Goal: Task Accomplishment & Management: Complete application form

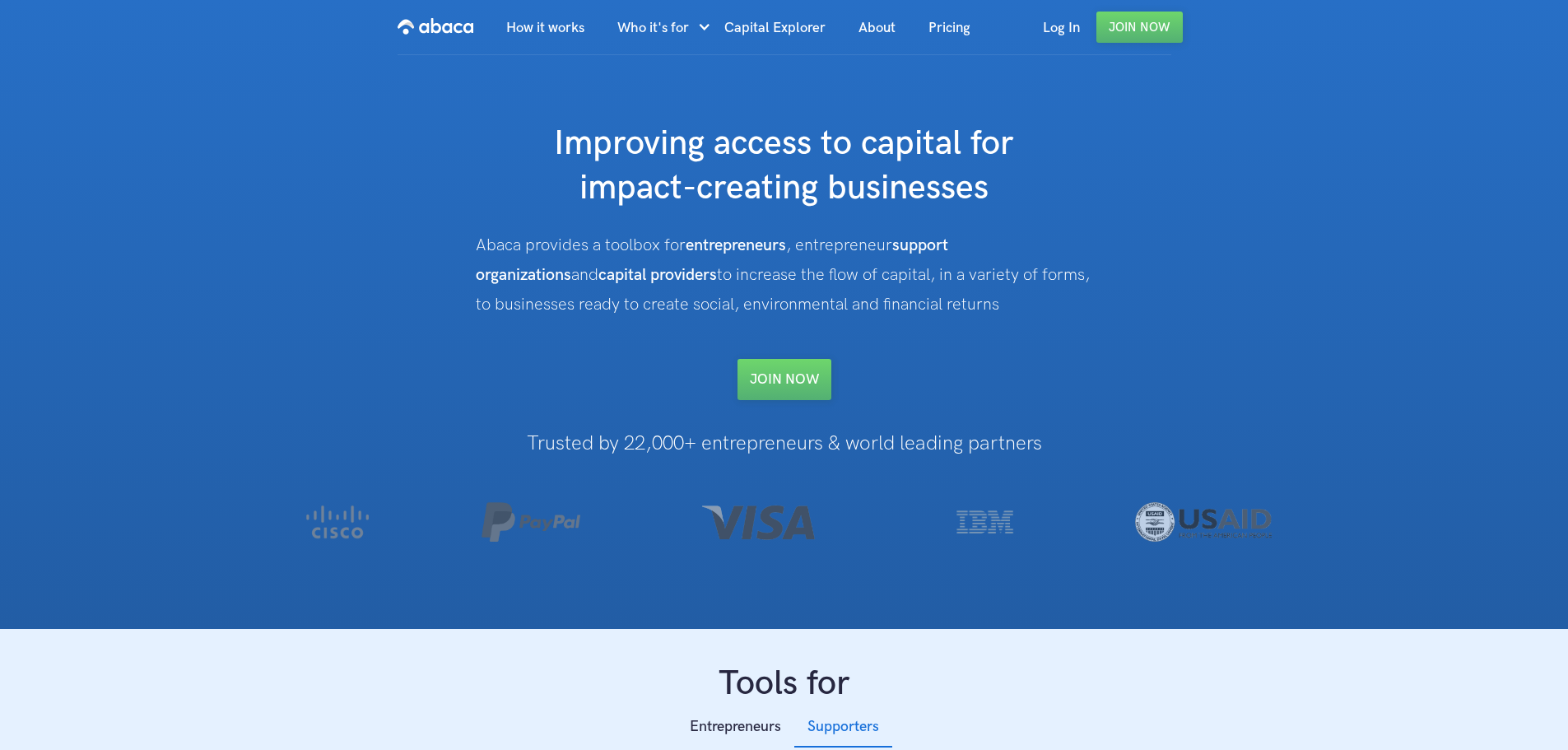
drag, startPoint x: 565, startPoint y: 140, endPoint x: 1112, endPoint y: 305, distance: 571.3
click at [1112, 305] on div "Improving access to capital for impact-creating businesses Abaca provides a too…" at bounding box center [785, 261] width 1099 height 278
copy div "Improving access to capital for impact-creating businesses Abaca provides a too…"
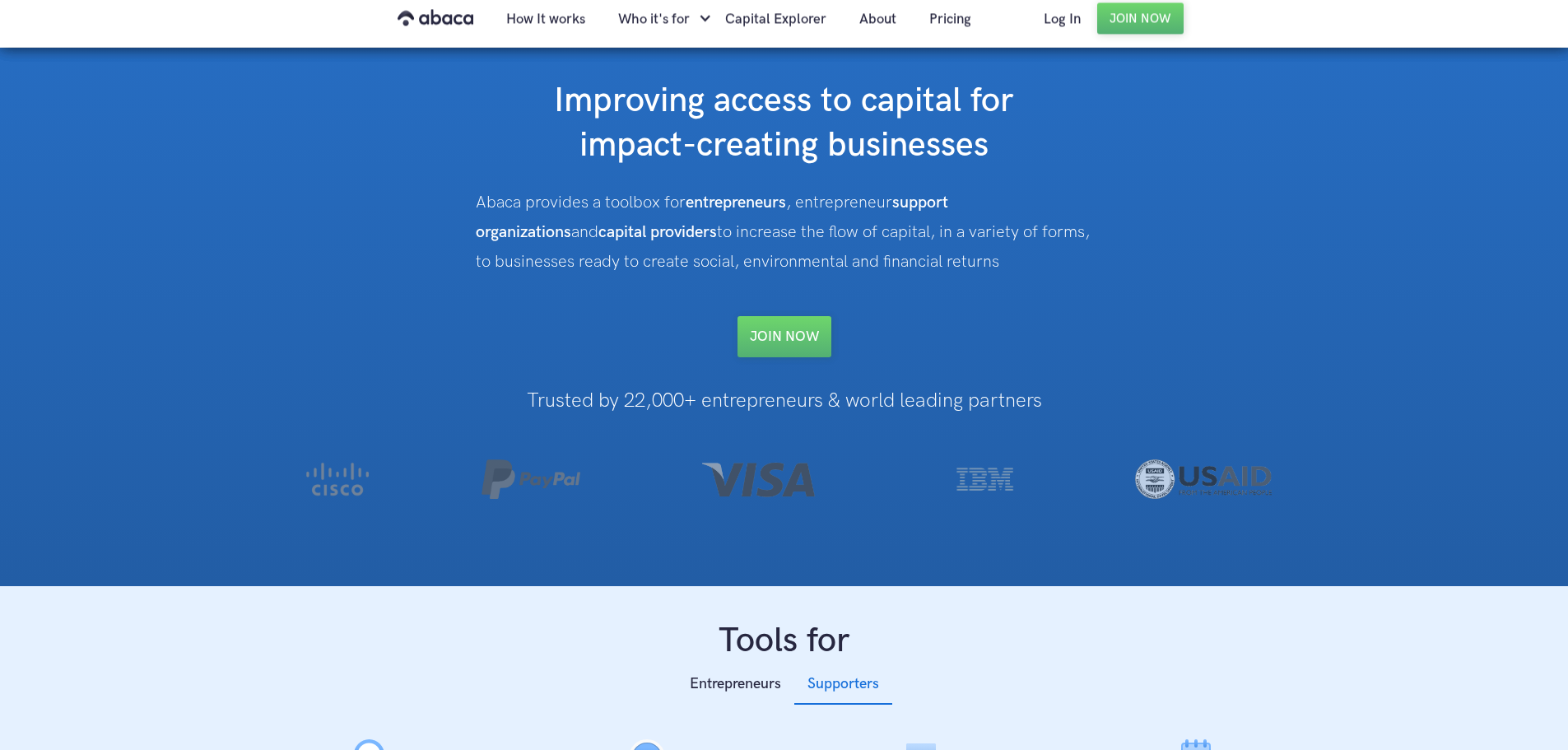
scroll to position [82, 0]
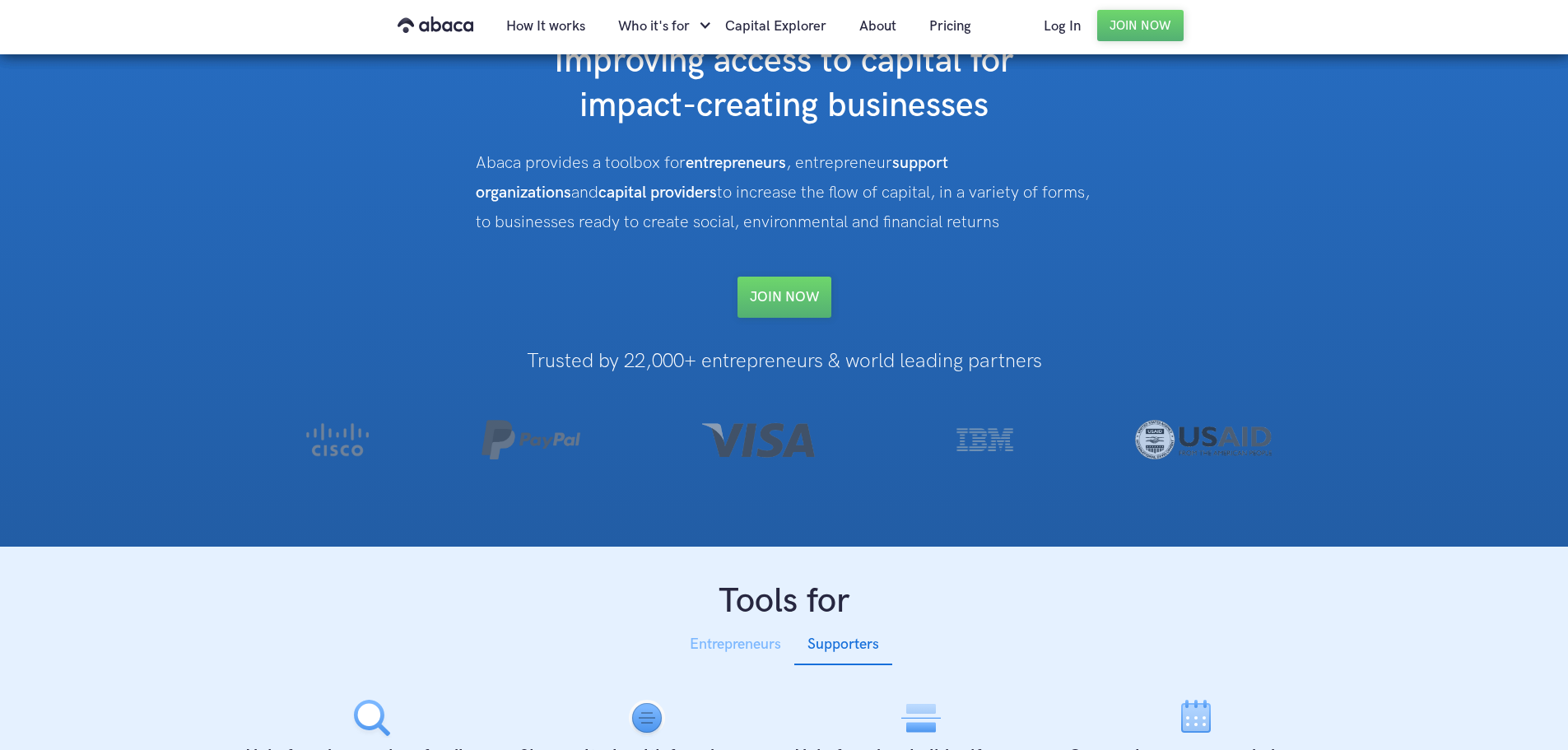
click at [743, 651] on div "Entrepreneurs" at bounding box center [736, 645] width 92 height 25
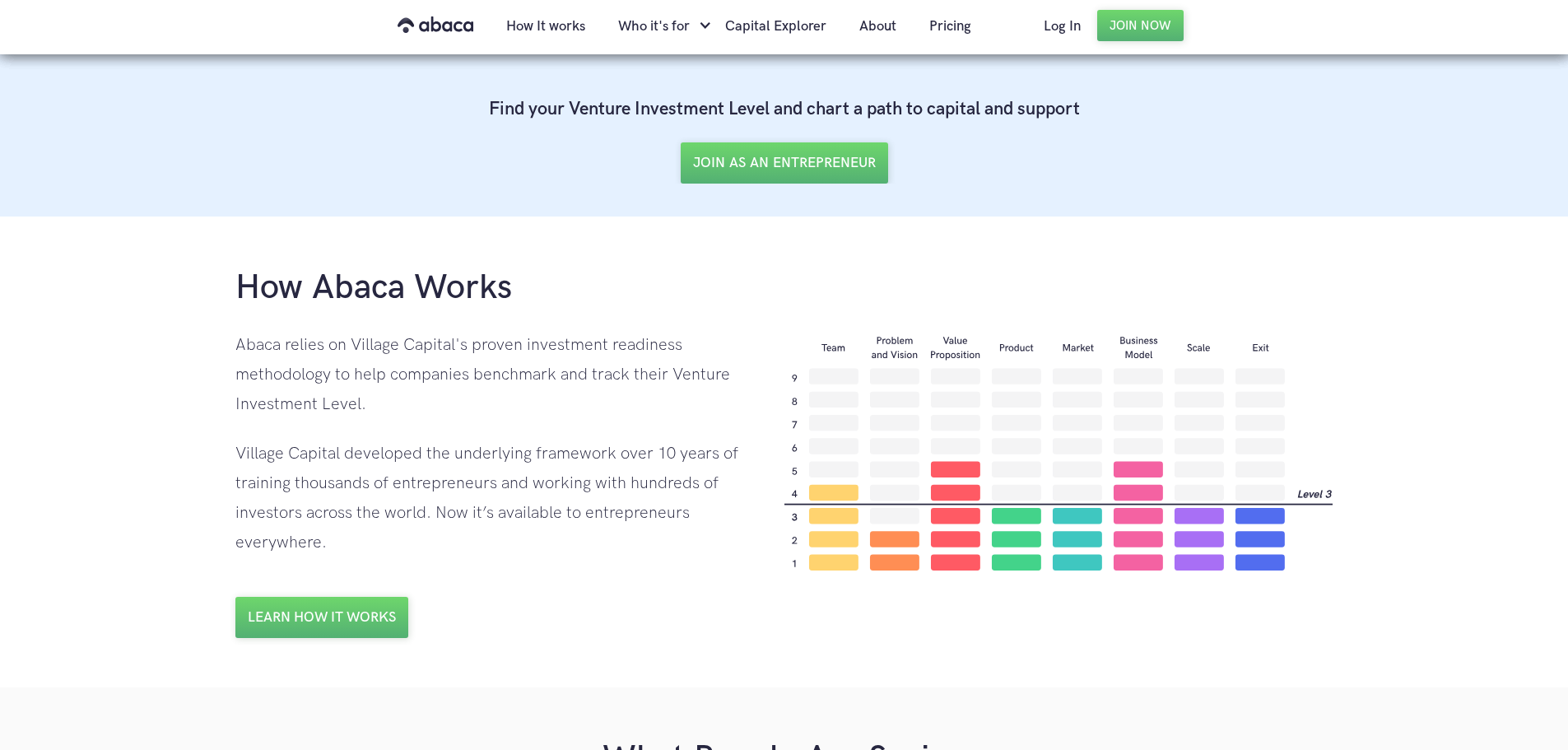
scroll to position [906, 0]
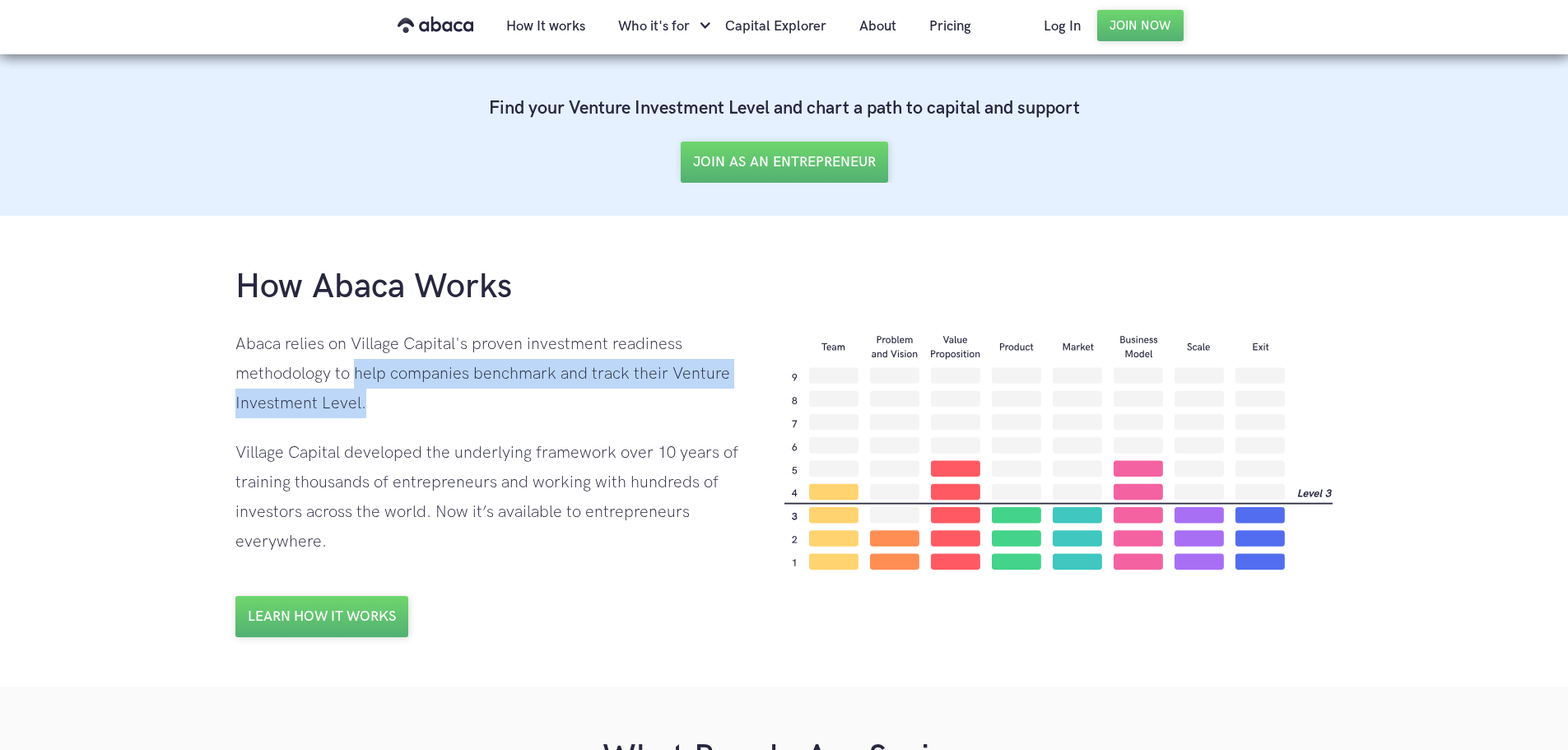
drag, startPoint x: 354, startPoint y: 375, endPoint x: 391, endPoint y: 415, distance: 54.5
click at [391, 415] on div "Abaca relies on Village Capital's proven investment readiness methodology to he…" at bounding box center [494, 374] width 516 height 89
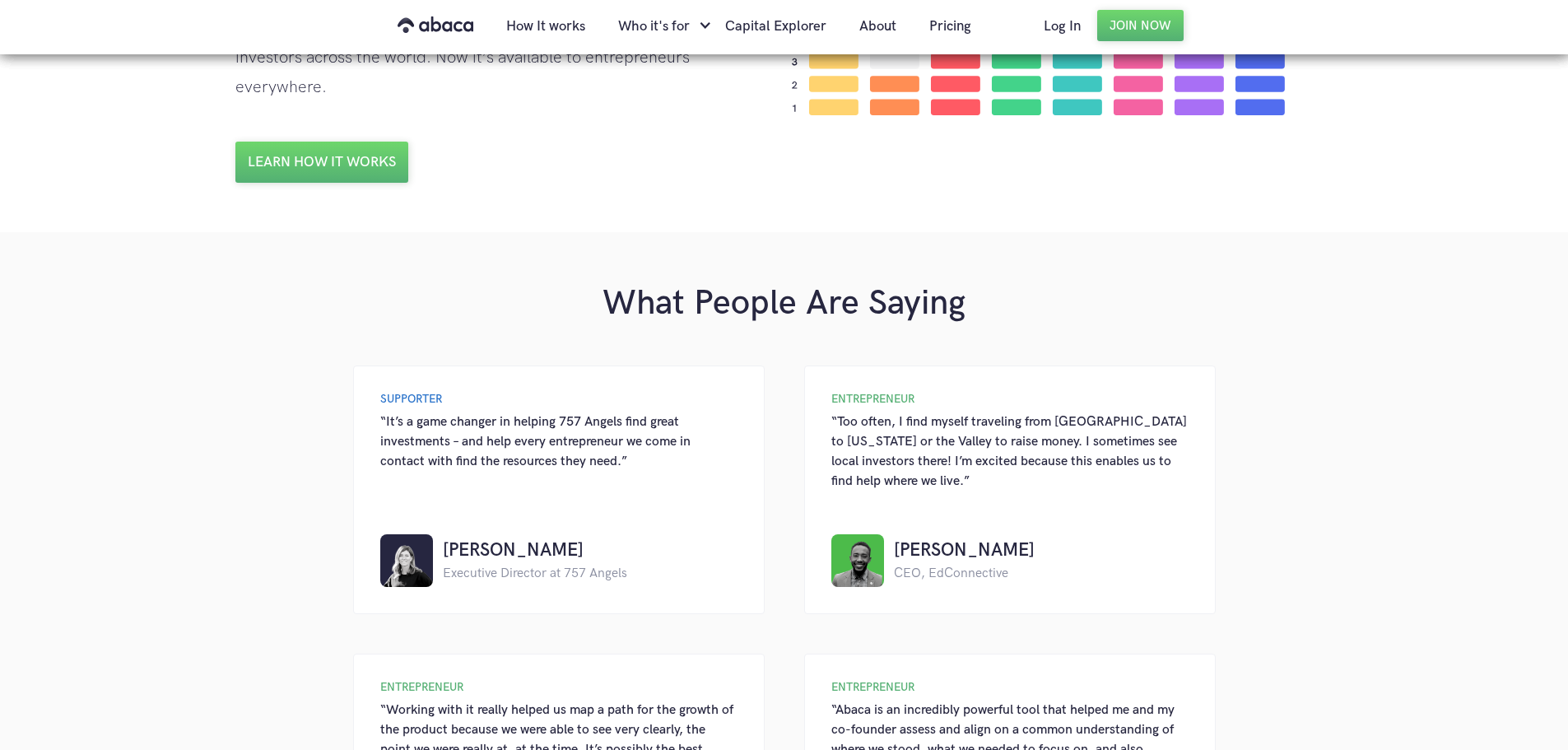
scroll to position [1259, 0]
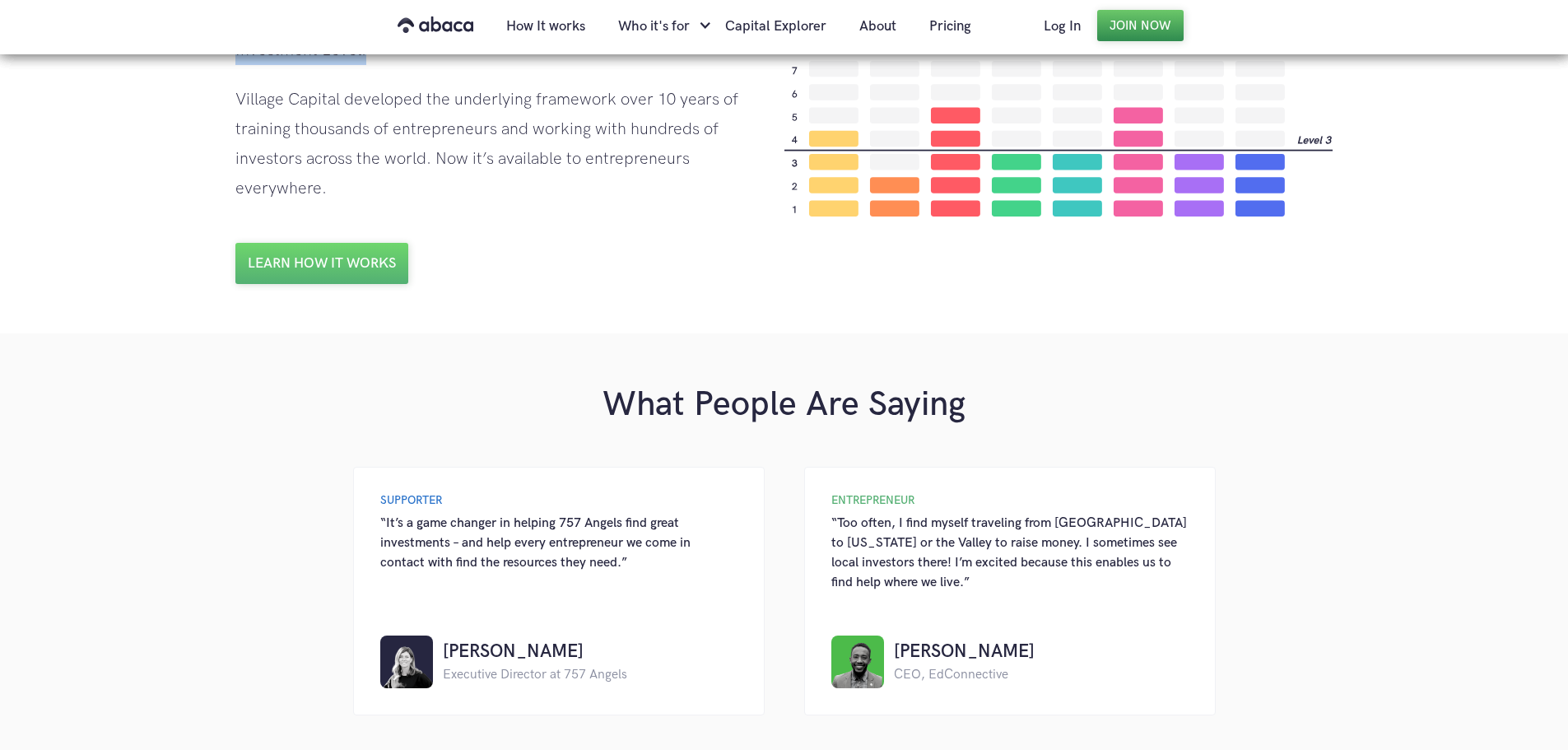
click at [1114, 23] on link "Join Now" at bounding box center [1141, 26] width 87 height 32
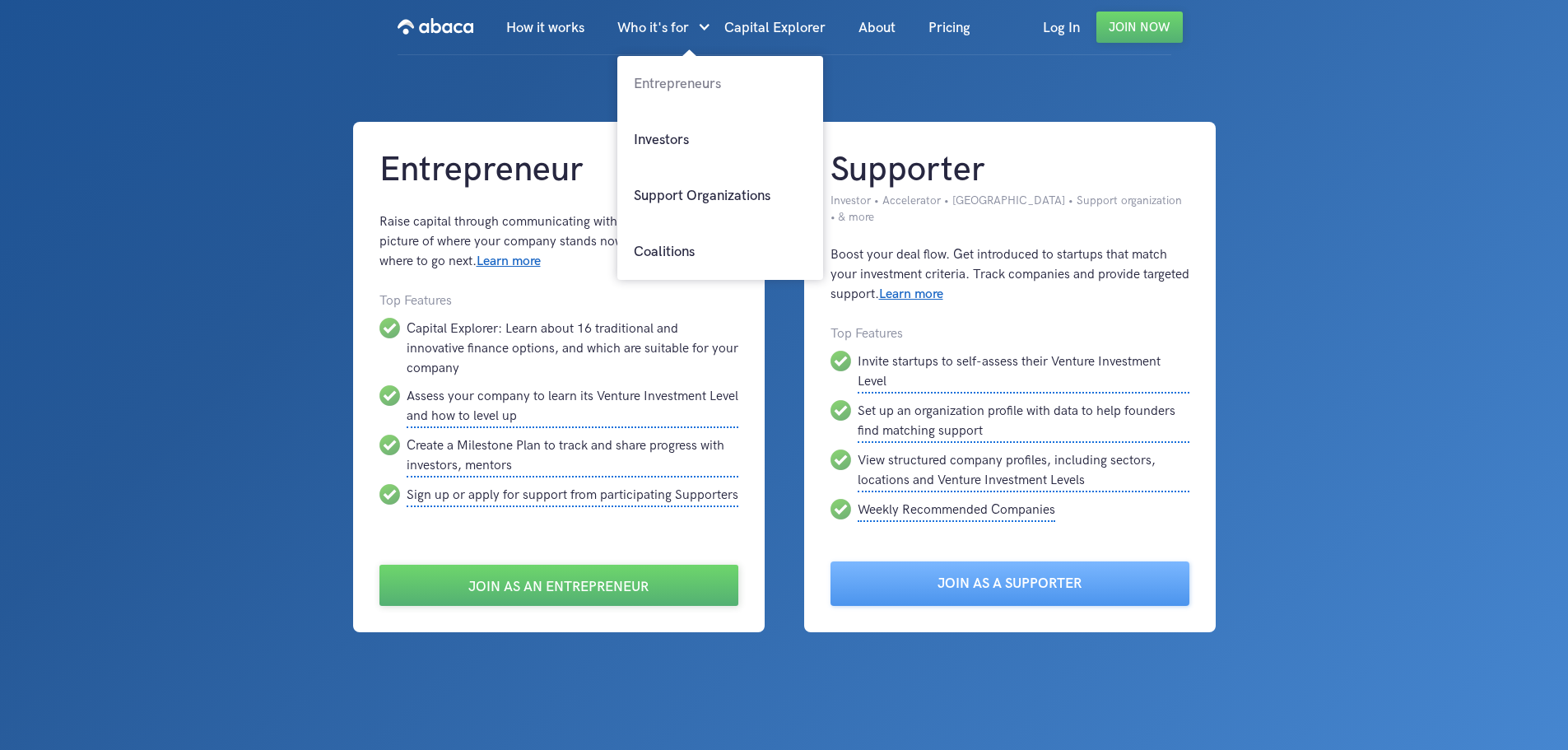
click at [675, 84] on link "Entrepreneurs" at bounding box center [720, 83] width 206 height 56
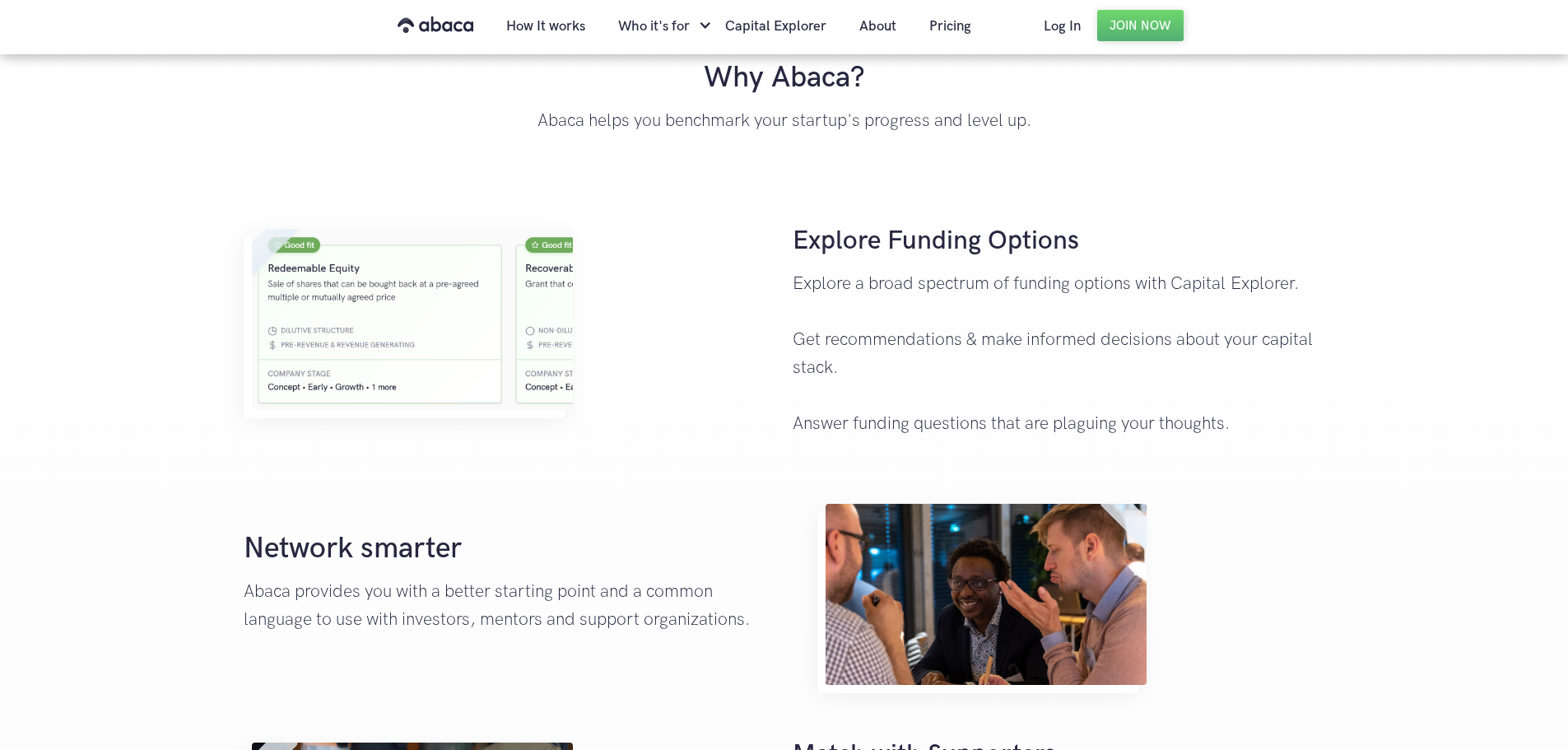
scroll to position [28, 0]
